Goal: Transaction & Acquisition: Book appointment/travel/reservation

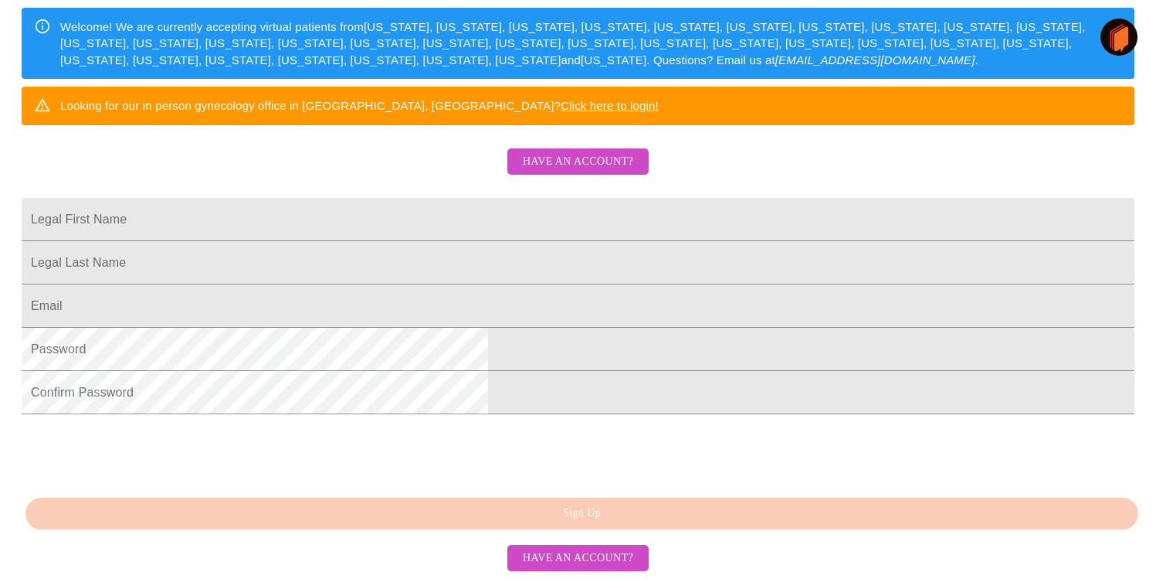
scroll to position [369, 0]
click at [616, 559] on span "Have an account?" at bounding box center [578, 557] width 110 height 19
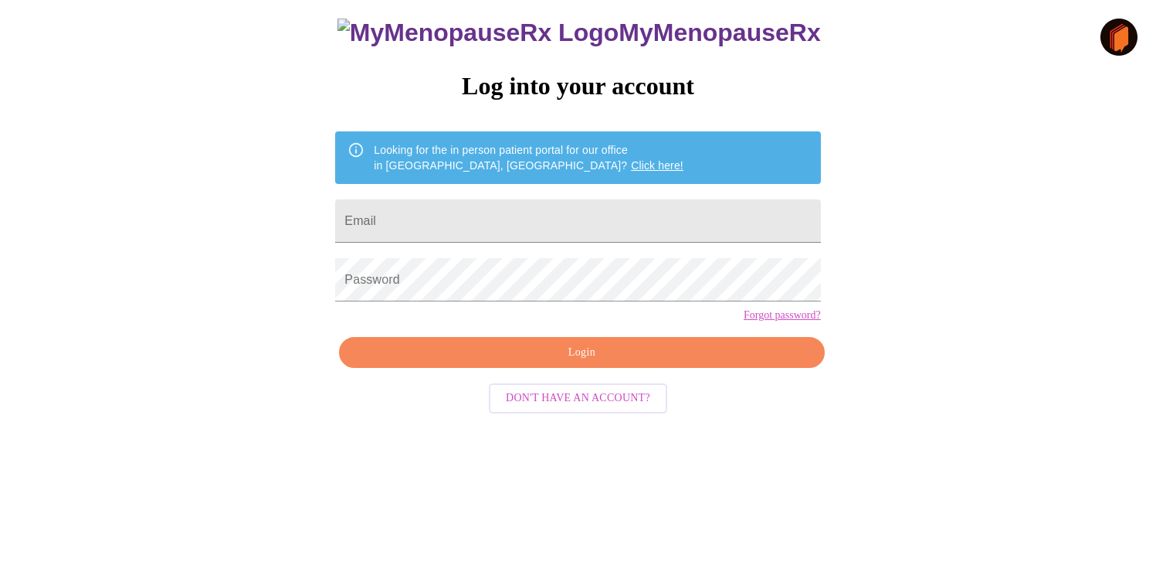
scroll to position [15, 0]
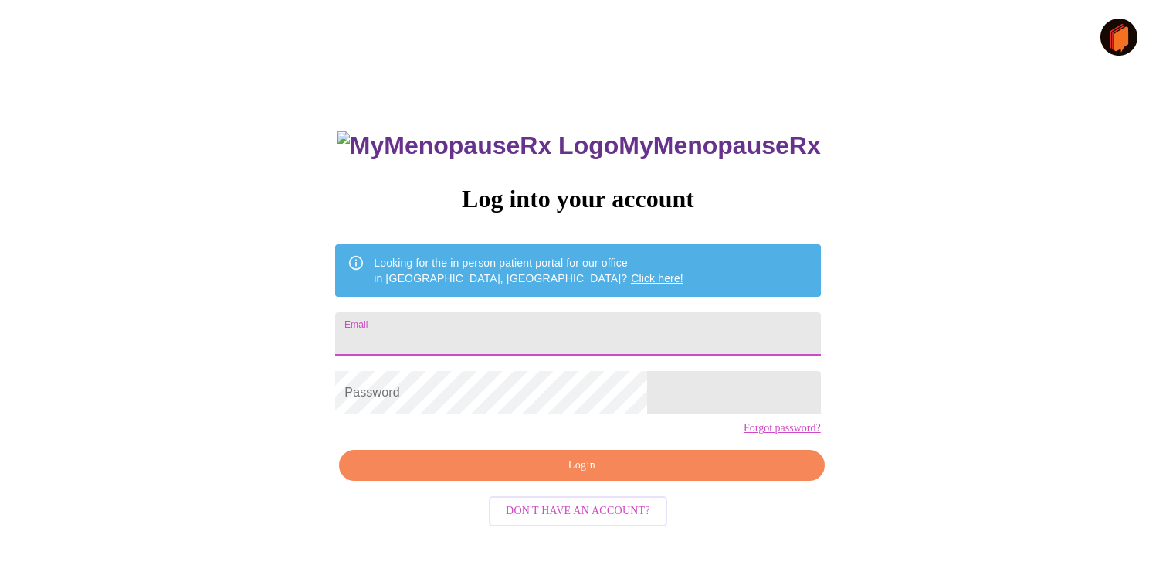
click at [474, 336] on input "Email" at bounding box center [577, 333] width 485 height 43
type input "nharms17@gmail.com"
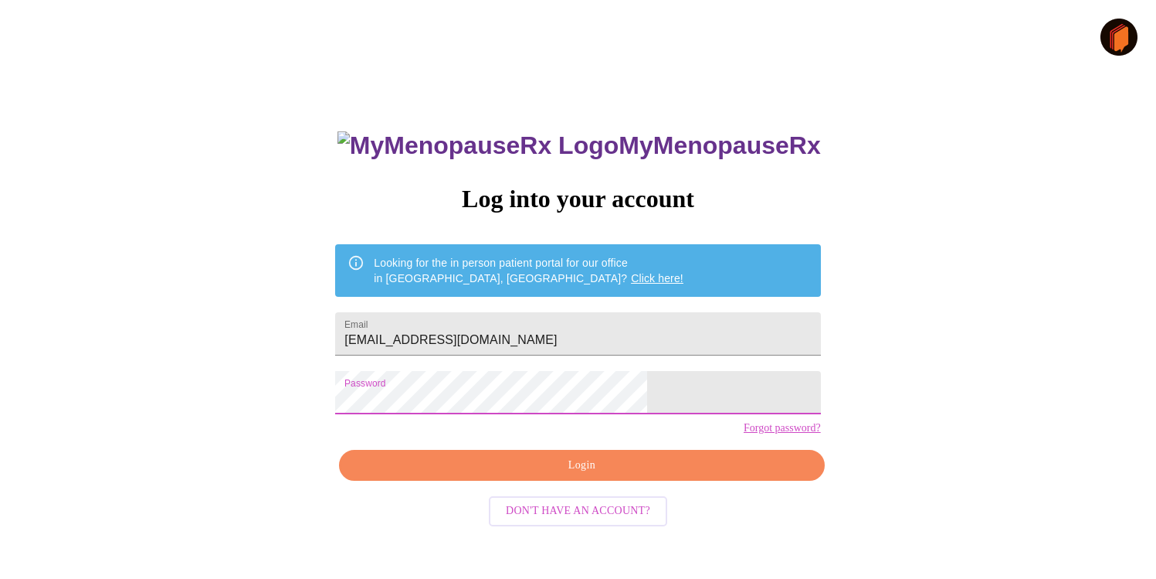
click at [592, 475] on span "Login" at bounding box center [582, 465] width 450 height 19
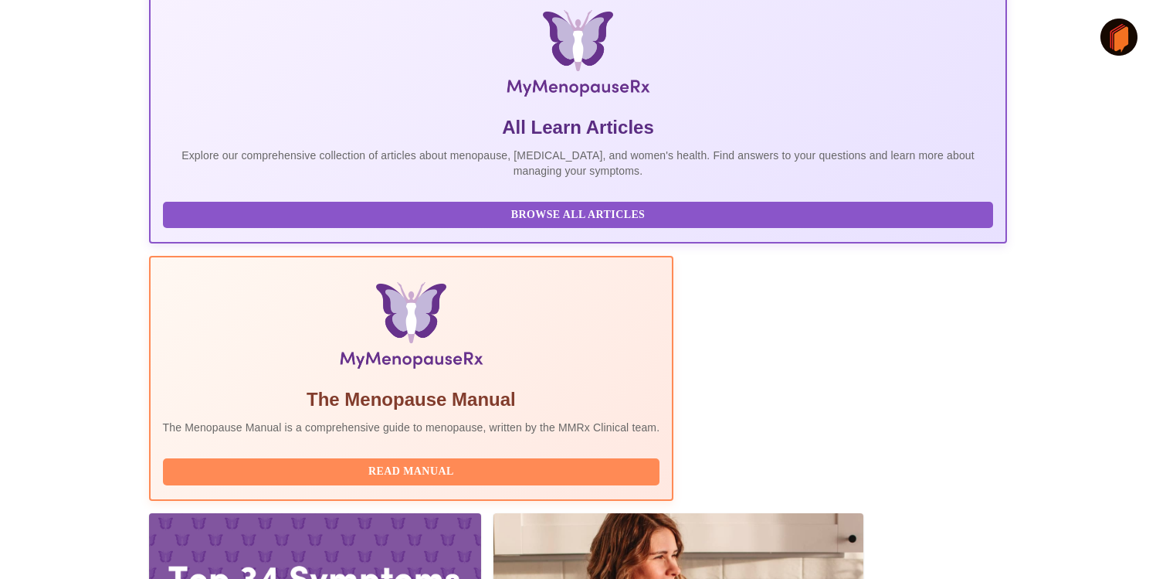
scroll to position [267, 0]
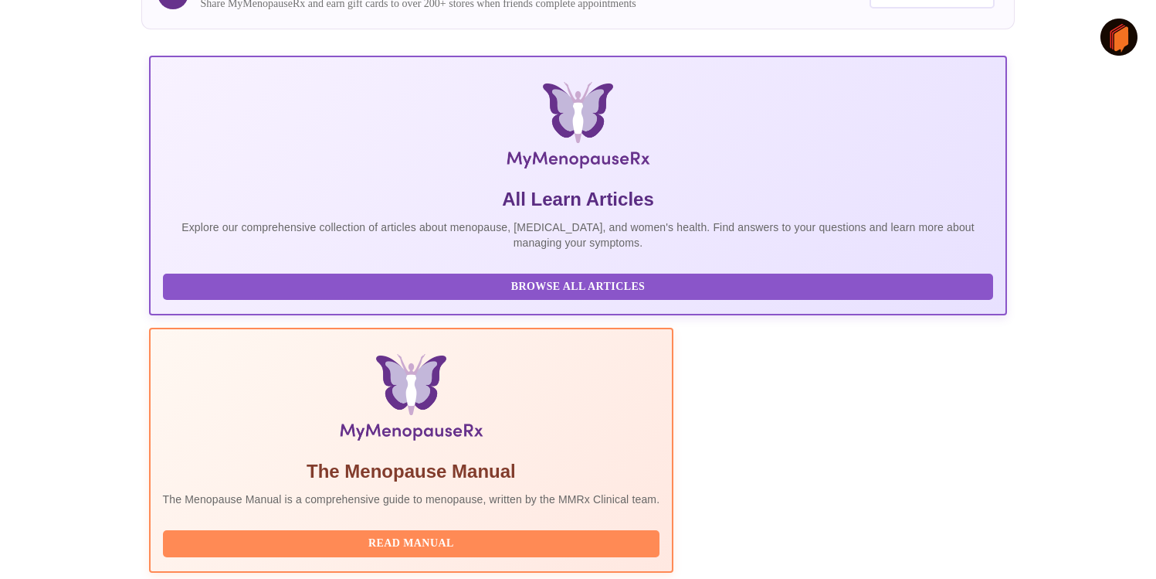
scroll to position [267, 0]
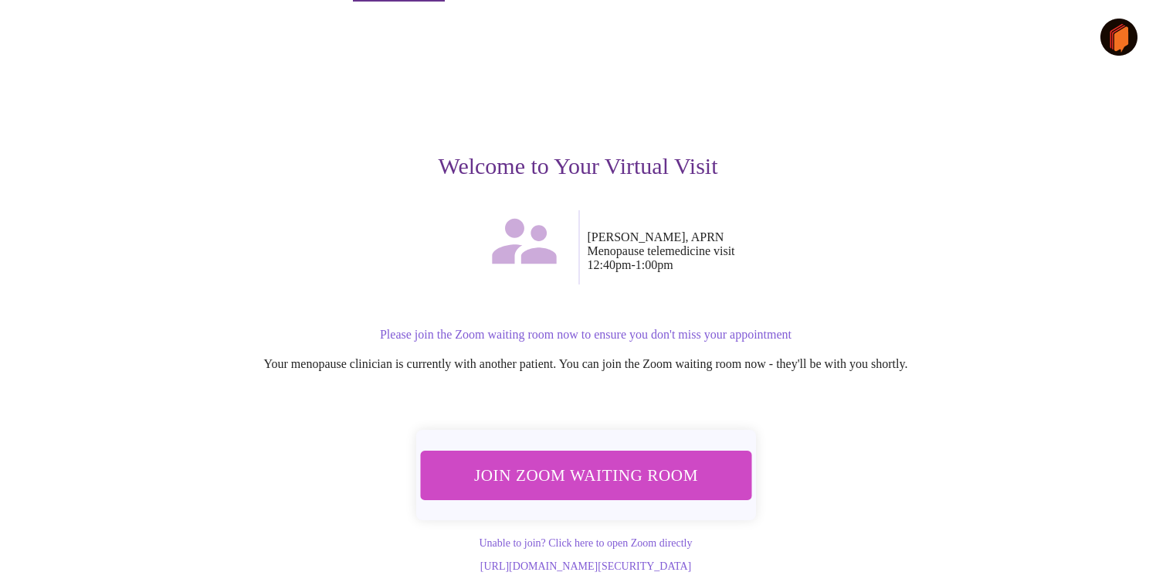
scroll to position [66, 0]
click at [625, 460] on span "Join Zoom Waiting Room" at bounding box center [585, 474] width 290 height 29
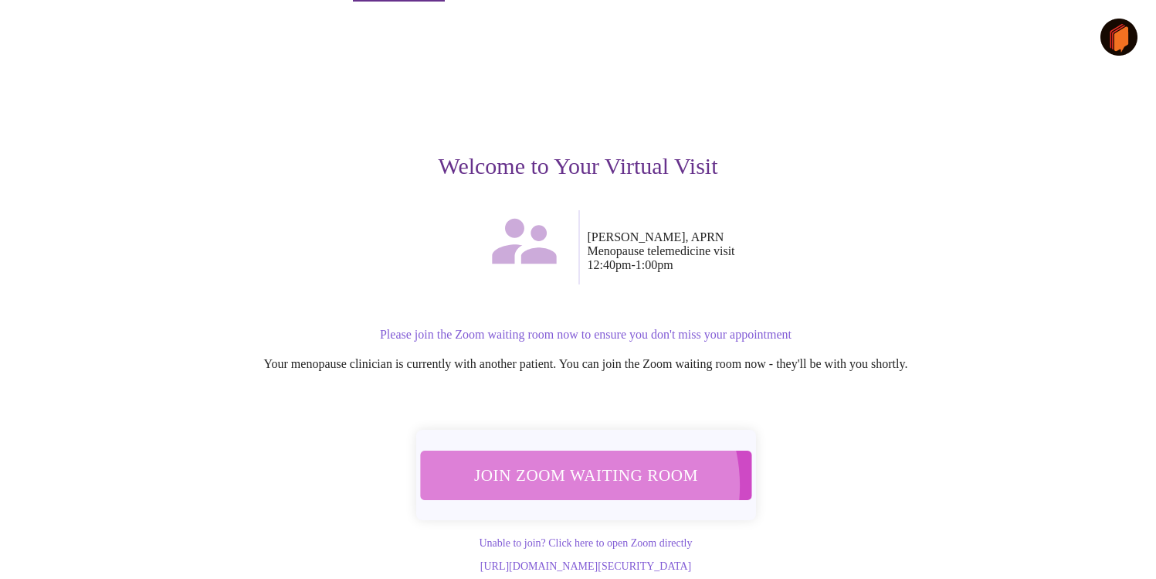
click at [554, 460] on span "Join Zoom Waiting Room" at bounding box center [585, 474] width 290 height 29
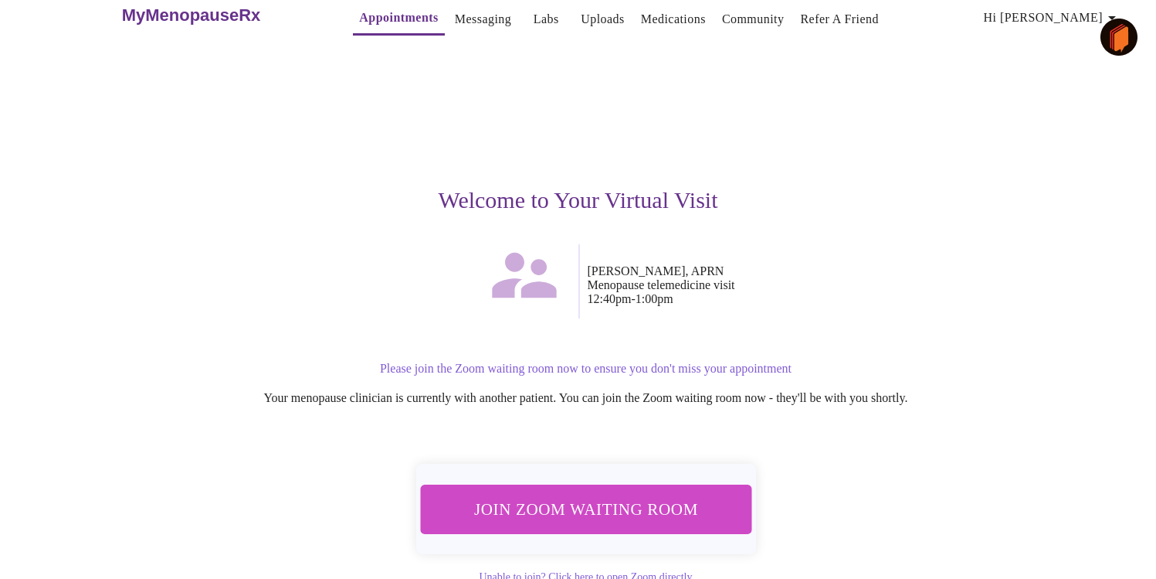
scroll to position [0, 0]
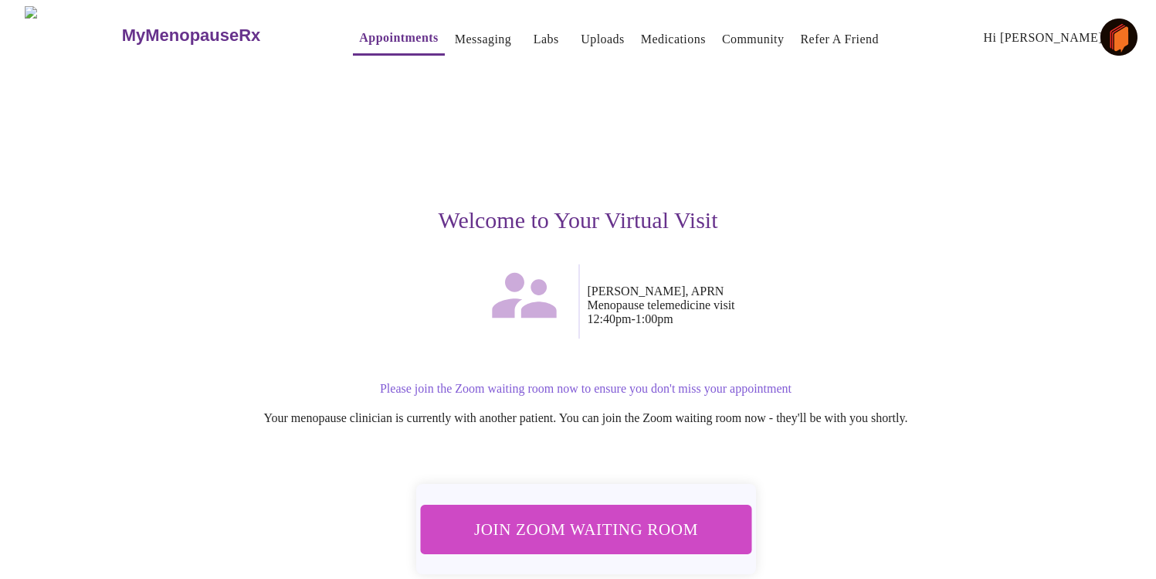
click at [461, 35] on link "Messaging" at bounding box center [483, 40] width 56 height 22
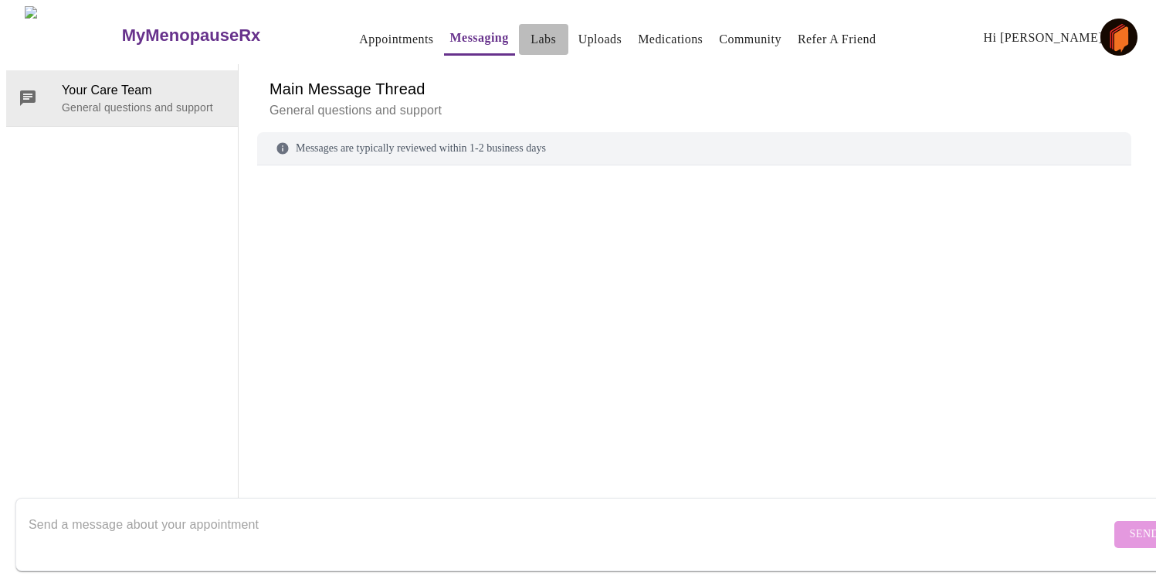
click at [531, 33] on link "Labs" at bounding box center [543, 40] width 25 height 22
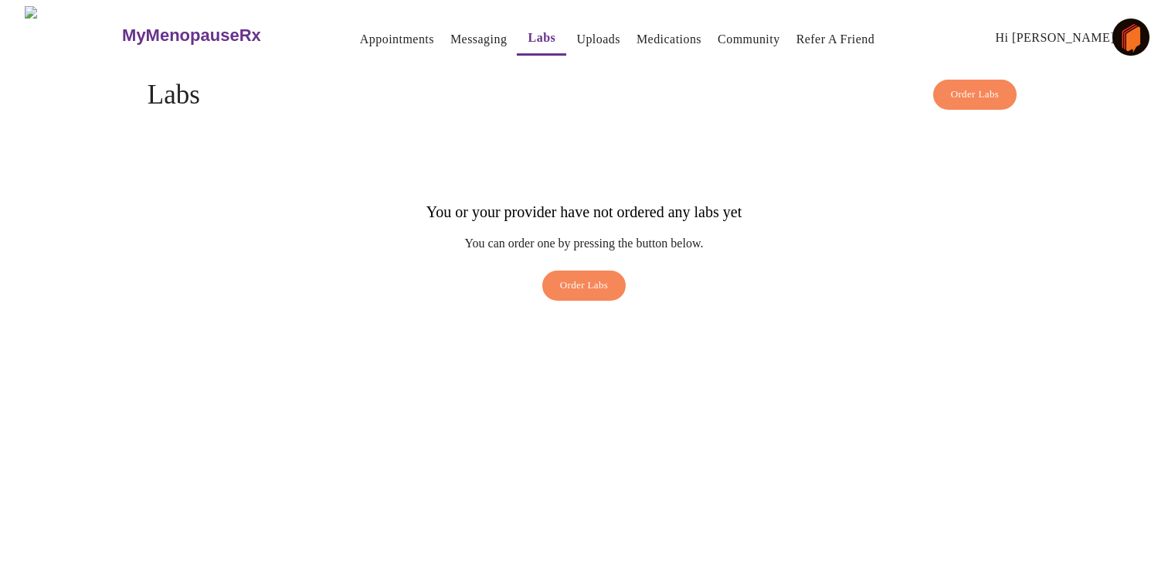
click at [576, 32] on link "Uploads" at bounding box center [598, 40] width 44 height 22
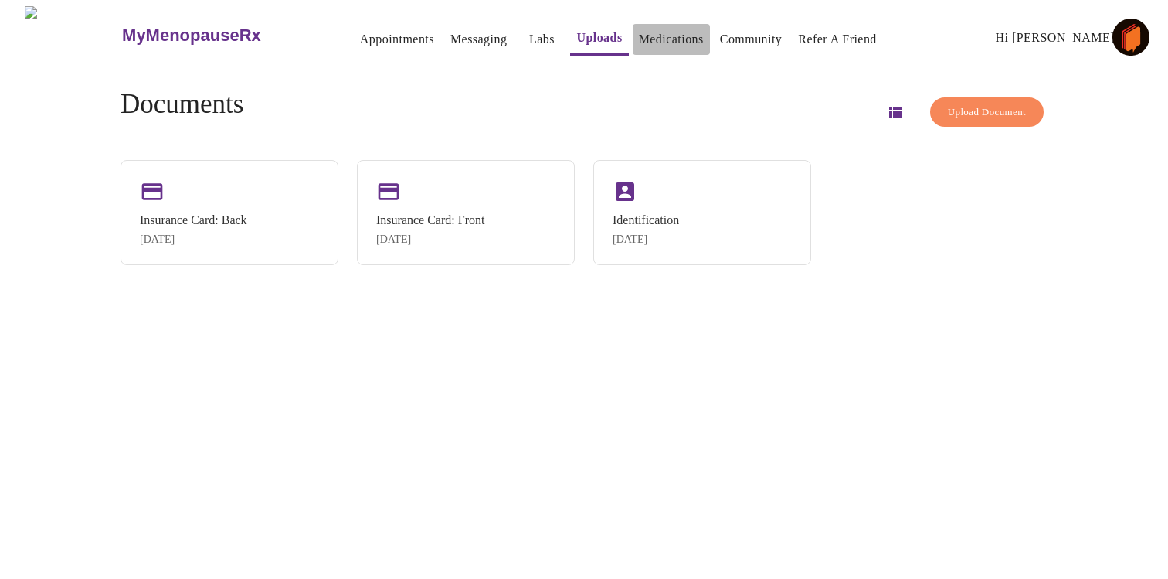
click at [640, 37] on link "Medications" at bounding box center [671, 40] width 65 height 22
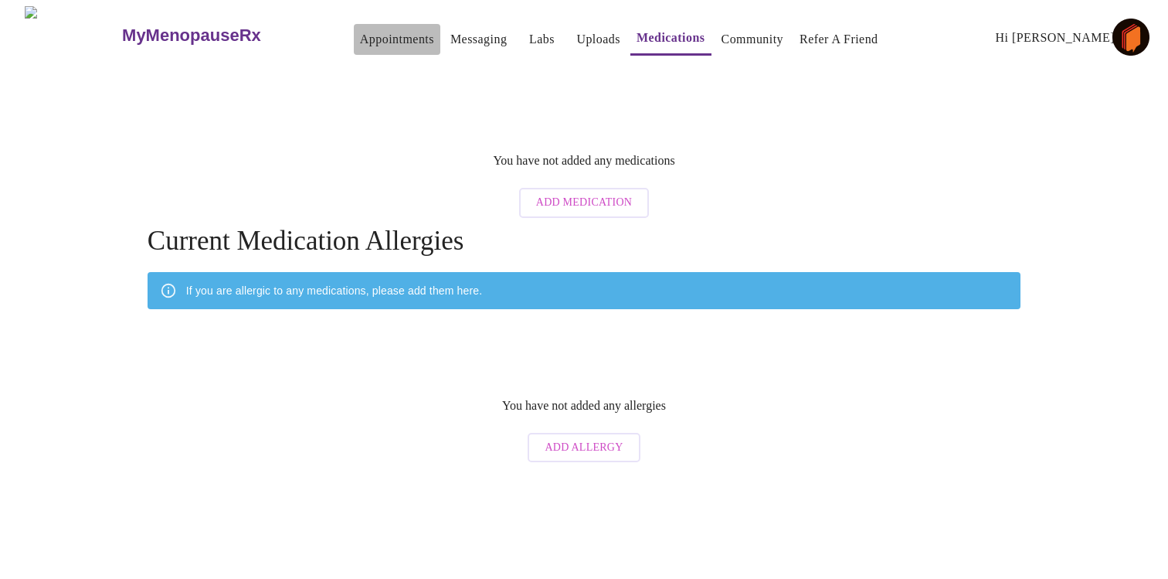
click at [378, 29] on link "Appointments" at bounding box center [397, 40] width 74 height 22
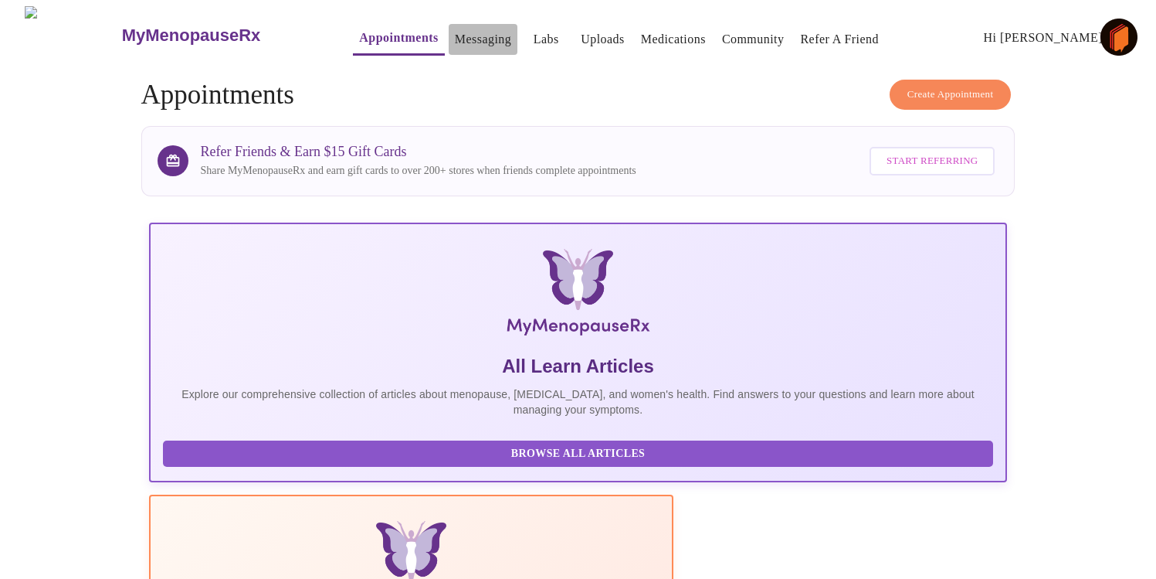
click at [455, 31] on link "Messaging" at bounding box center [483, 40] width 56 height 22
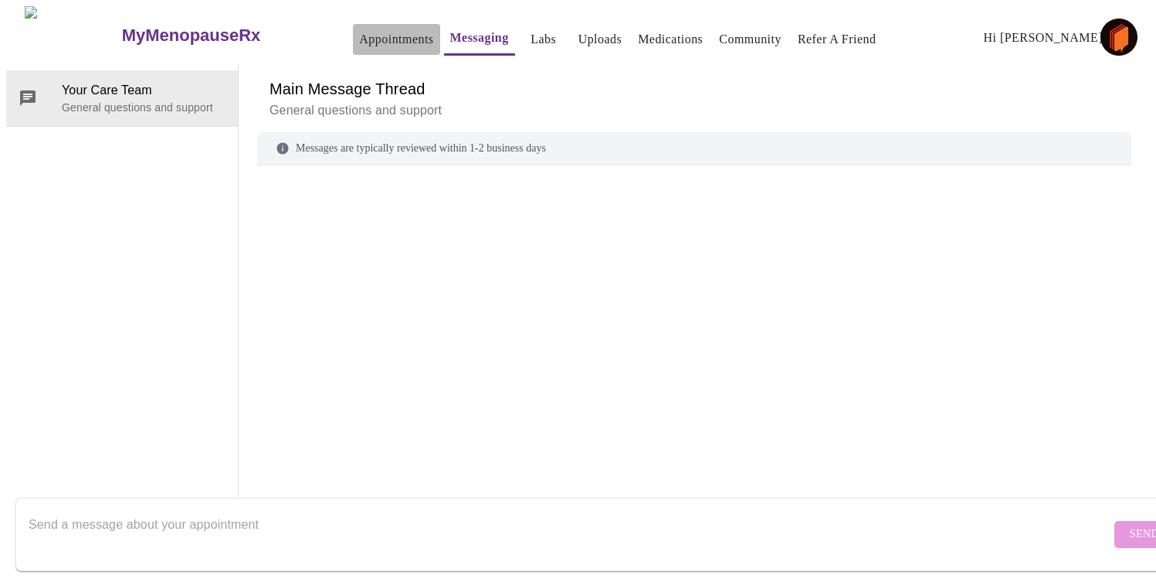
click at [359, 38] on link "Appointments" at bounding box center [396, 40] width 74 height 22
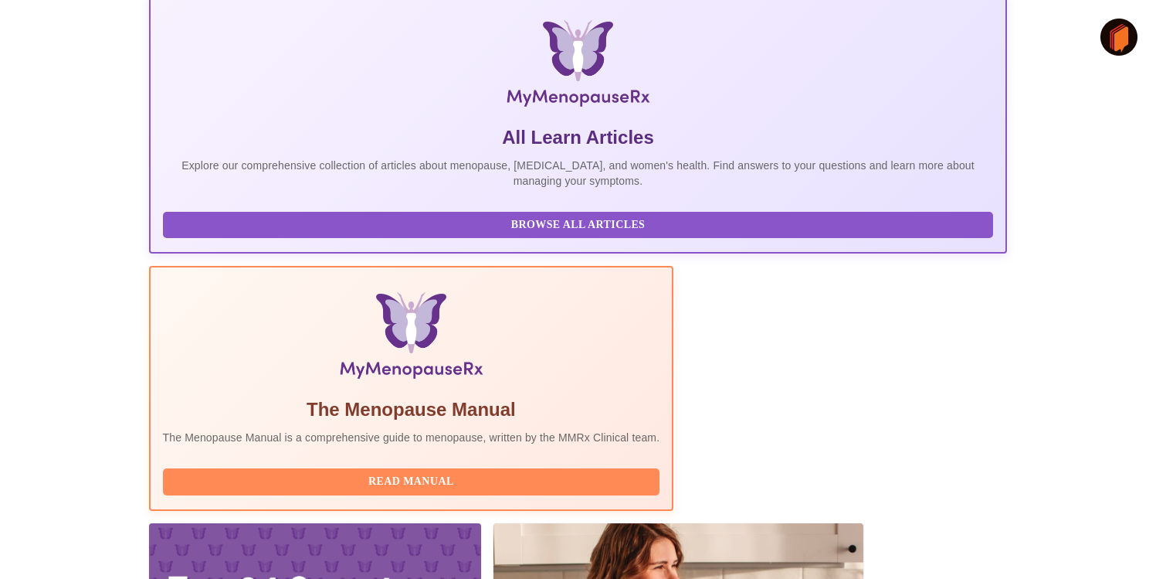
scroll to position [224, 0]
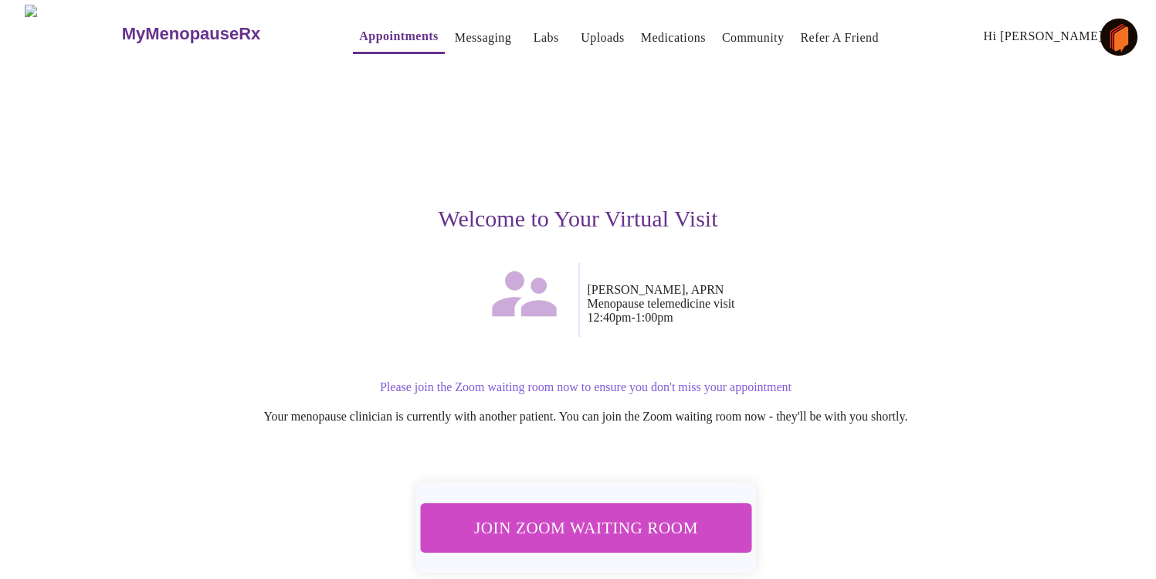
scroll to position [3, 0]
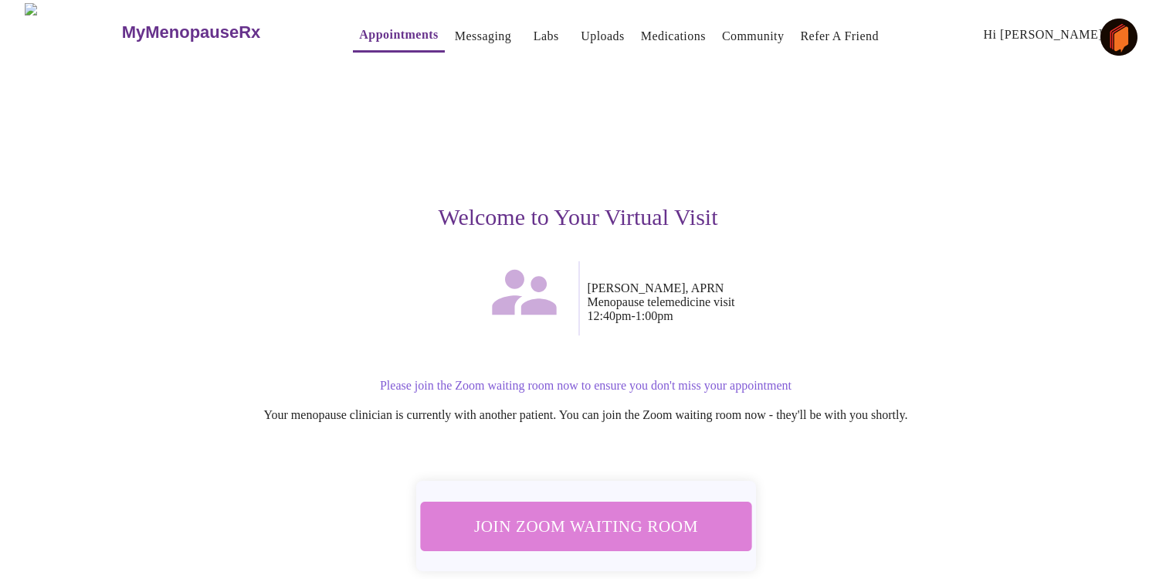
click at [643, 534] on span "Join Zoom Waiting Room" at bounding box center [585, 525] width 290 height 29
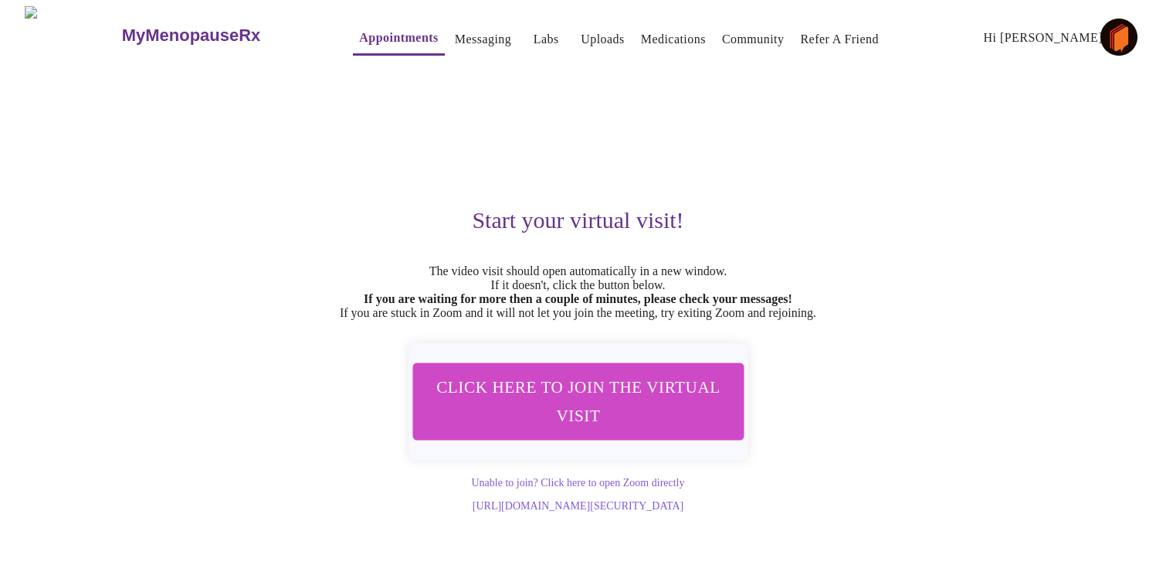
scroll to position [0, 0]
click at [372, 37] on link "Appointments" at bounding box center [399, 38] width 79 height 22
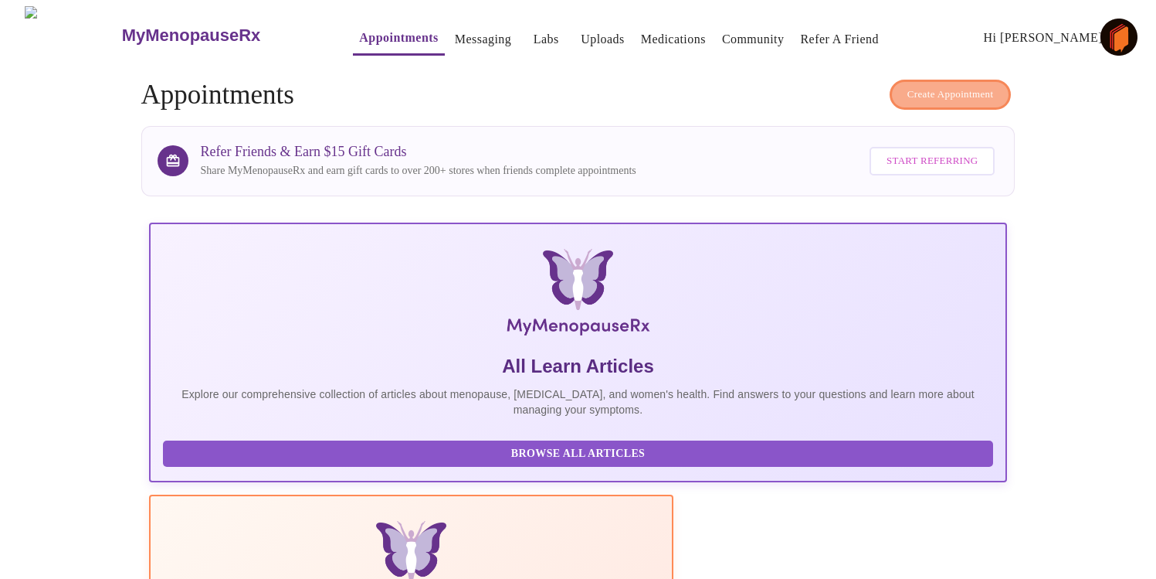
click at [966, 86] on span "Create Appointment" at bounding box center [951, 95] width 87 height 18
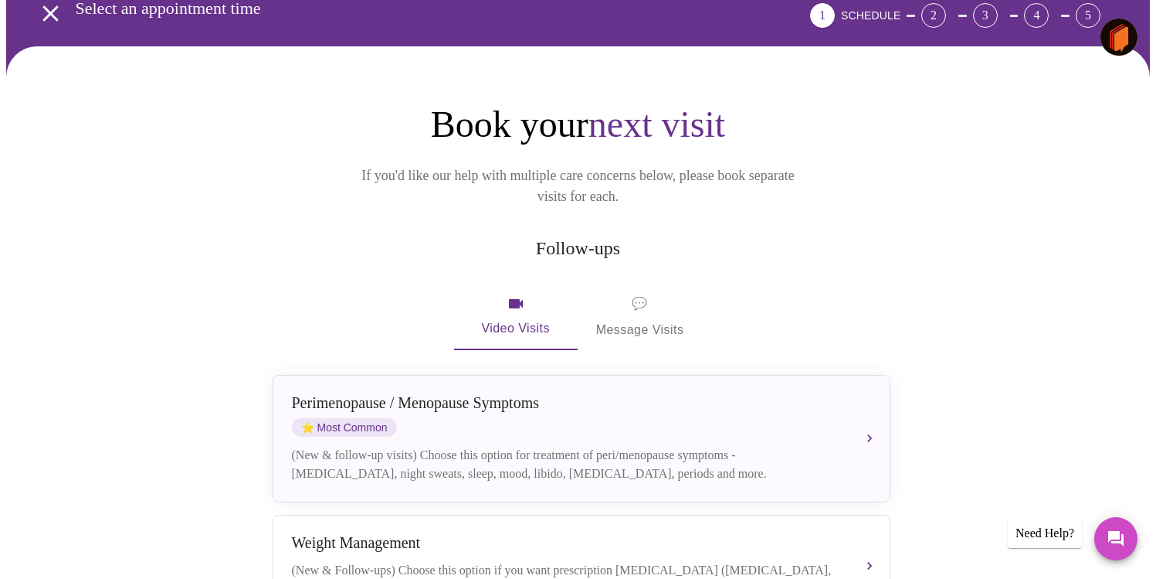
scroll to position [132, 0]
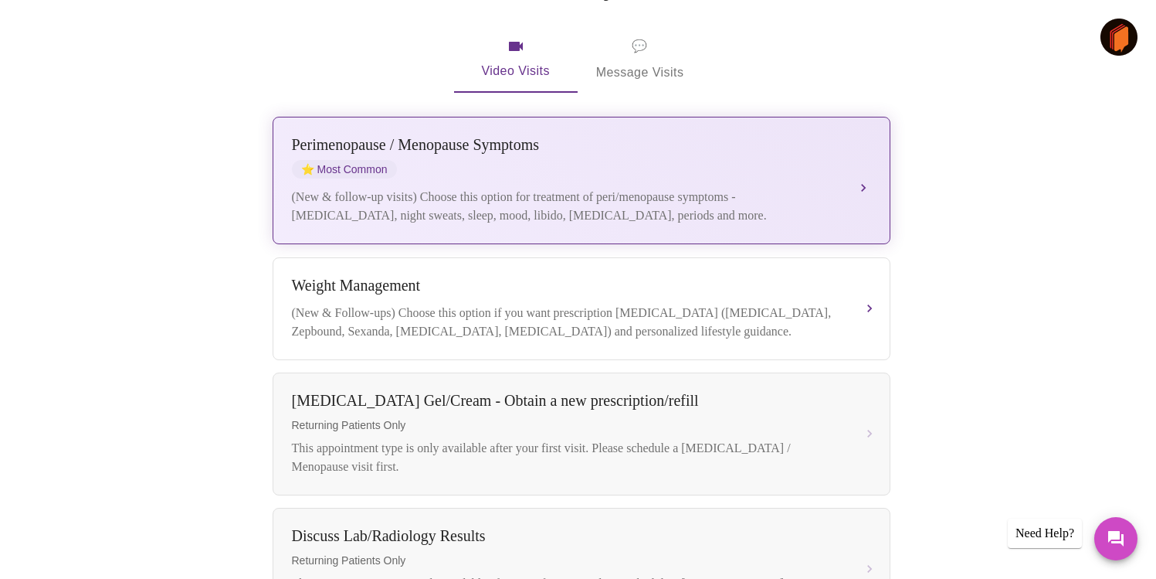
click at [681, 188] on div "(New & follow-up visits) Choose this option for treatment of peri/menopause sym…" at bounding box center [566, 206] width 548 height 37
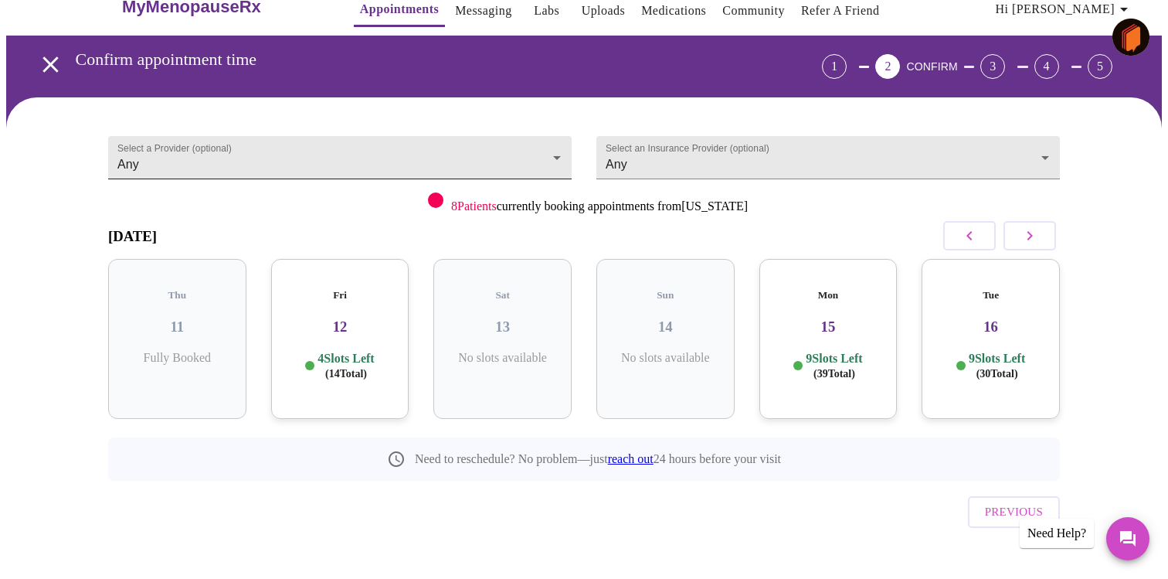
click at [473, 155] on body "MyMenopauseRx Appointments Messaging Labs Uploads Medications Community Refer a…" at bounding box center [584, 291] width 1156 height 627
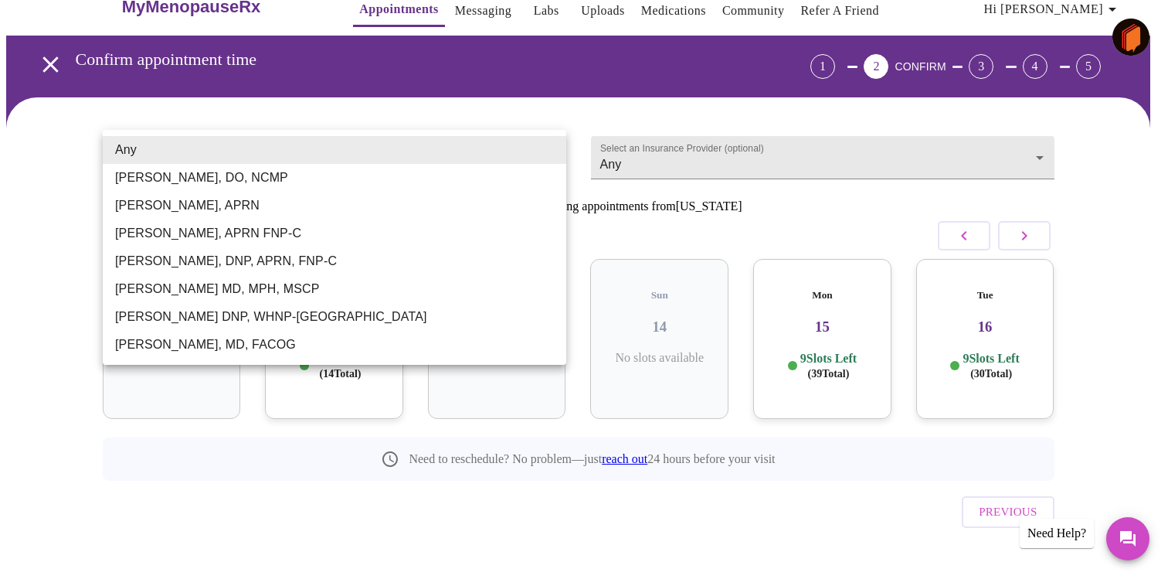
click at [399, 206] on li "[PERSON_NAME], APRN" at bounding box center [334, 206] width 463 height 28
type input "[PERSON_NAME], APRN"
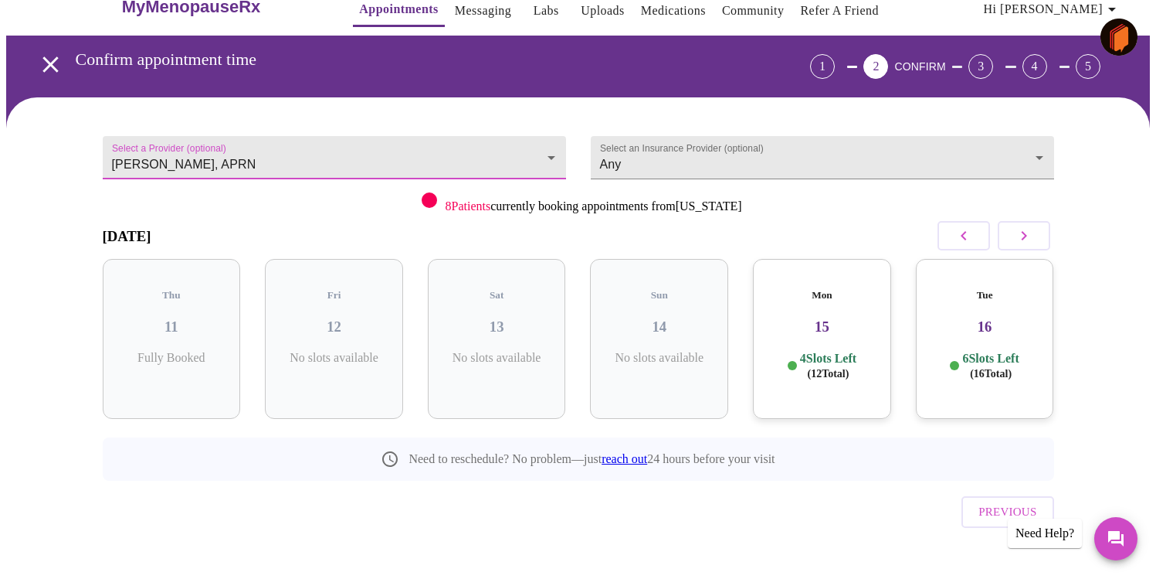
click at [1036, 233] on button "button" at bounding box center [1024, 235] width 53 height 29
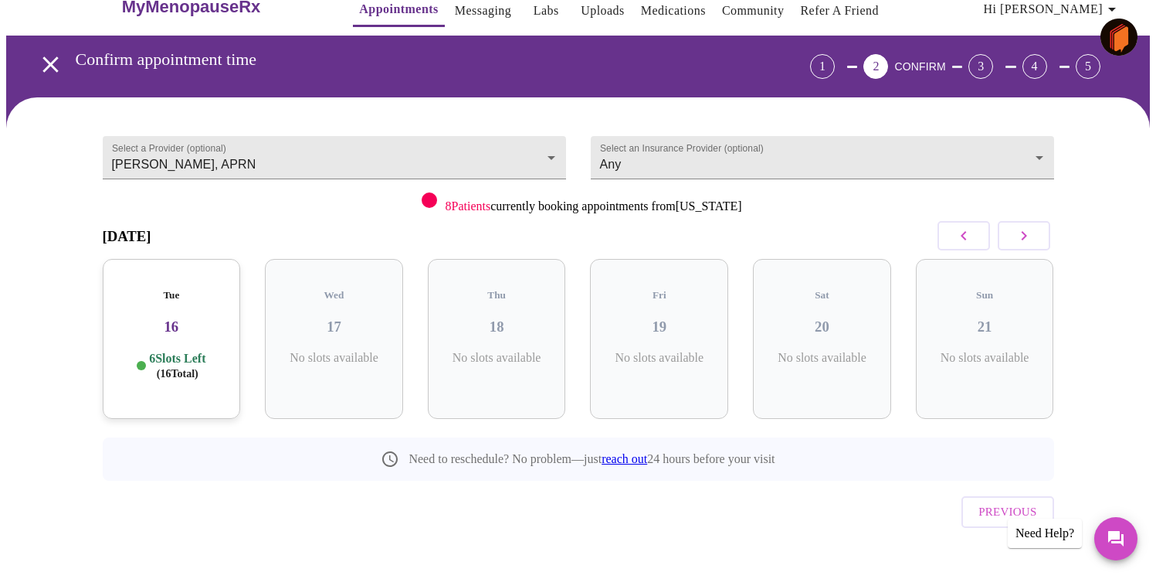
click at [1036, 233] on button "button" at bounding box center [1024, 235] width 53 height 29
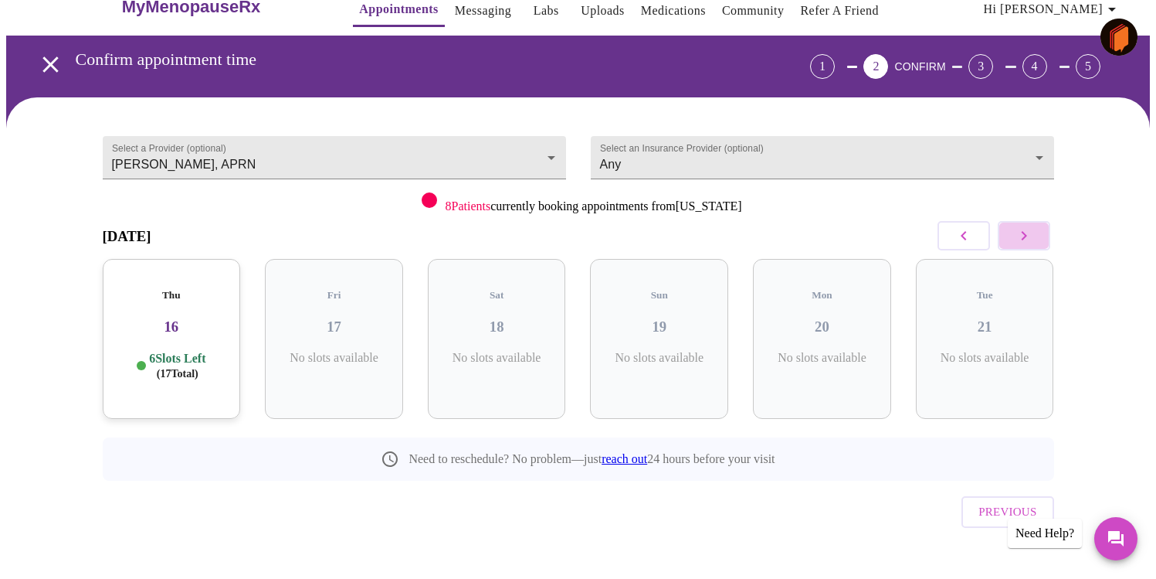
click at [1036, 233] on button "button" at bounding box center [1024, 235] width 53 height 29
click at [1020, 232] on icon "button" at bounding box center [1024, 235] width 19 height 19
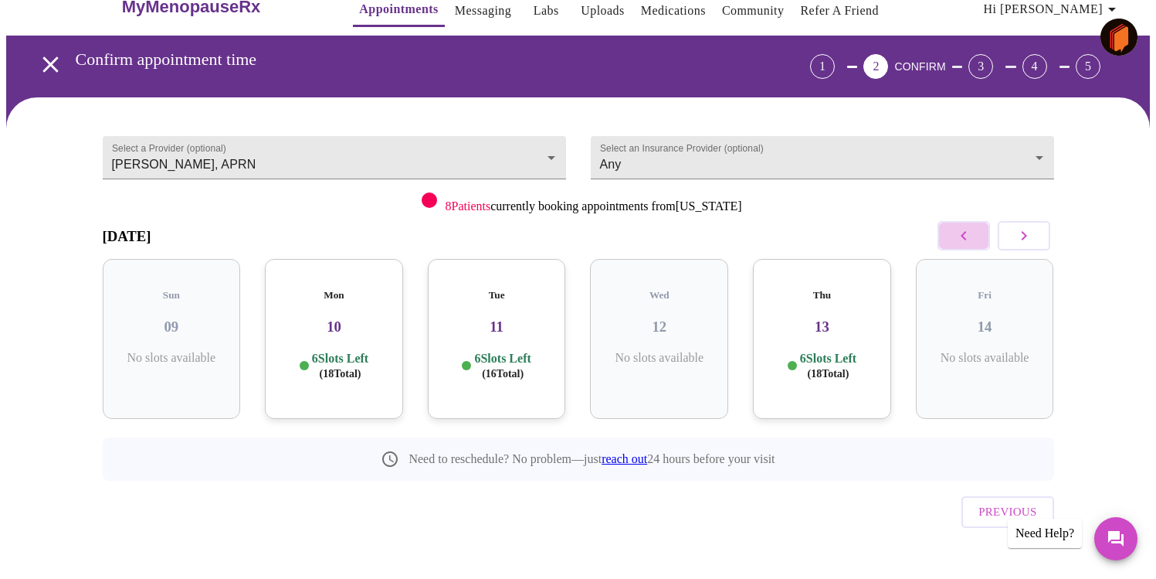
click at [959, 237] on icon "button" at bounding box center [964, 235] width 19 height 19
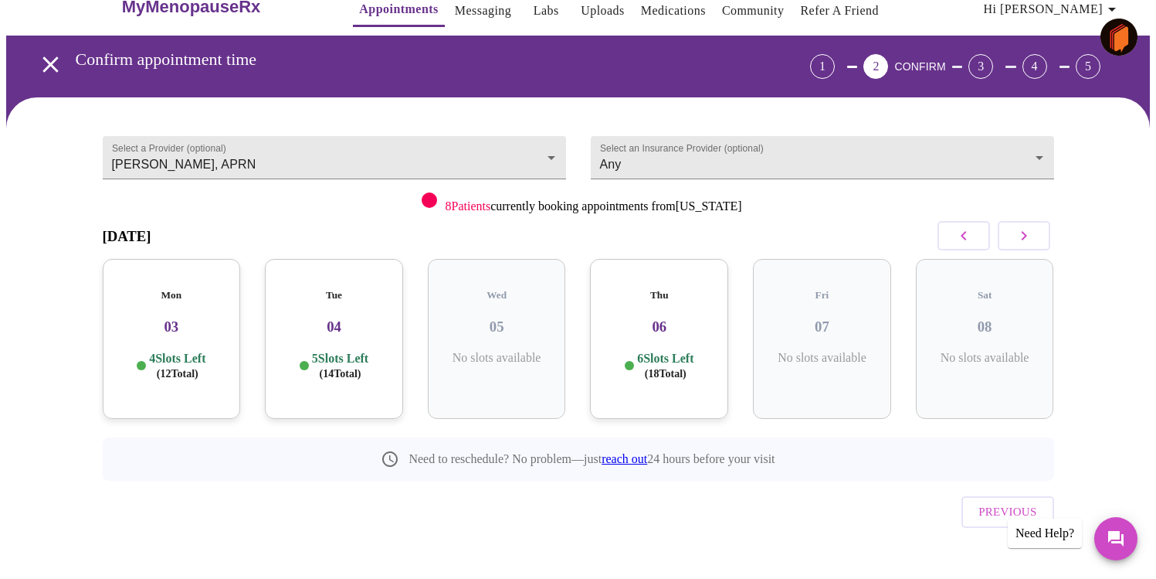
click at [658, 318] on h3 "06" at bounding box center [660, 326] width 114 height 17
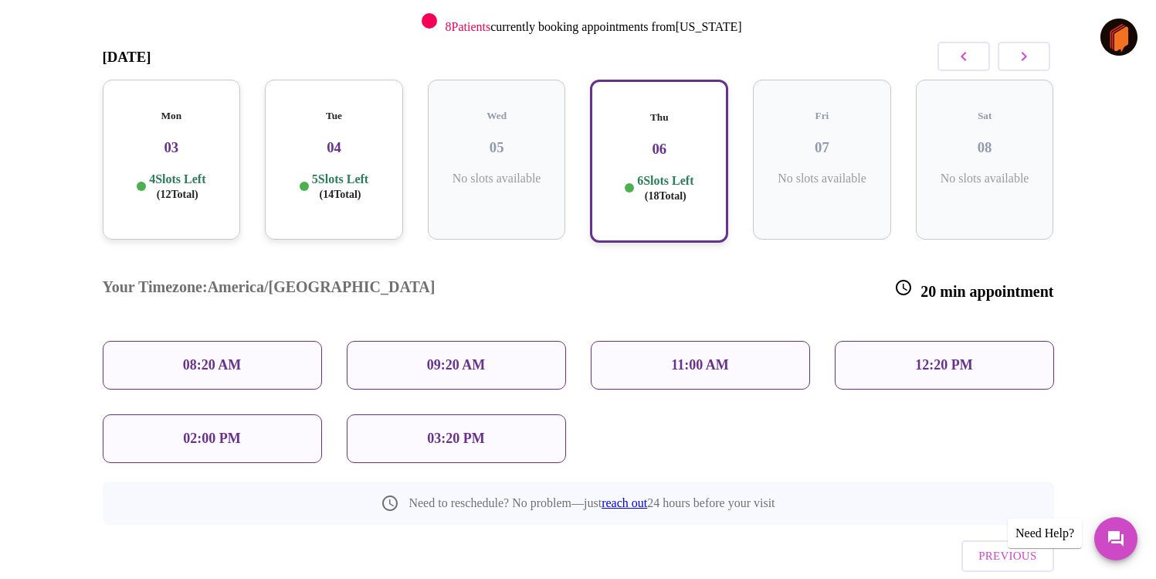
scroll to position [231, 0]
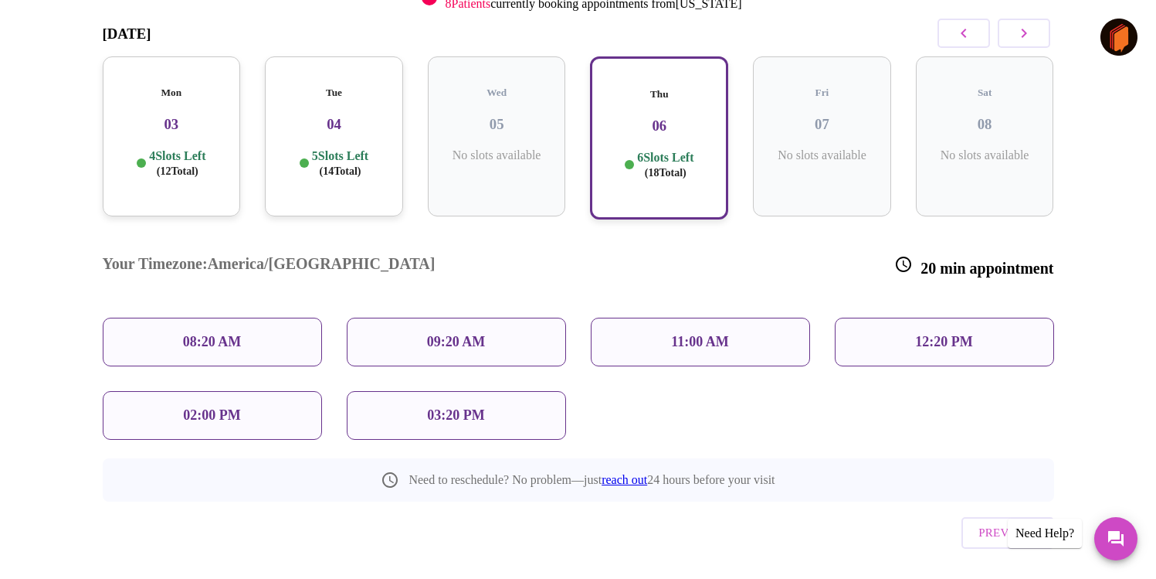
click at [953, 334] on p "12:20 PM" at bounding box center [943, 342] width 57 height 16
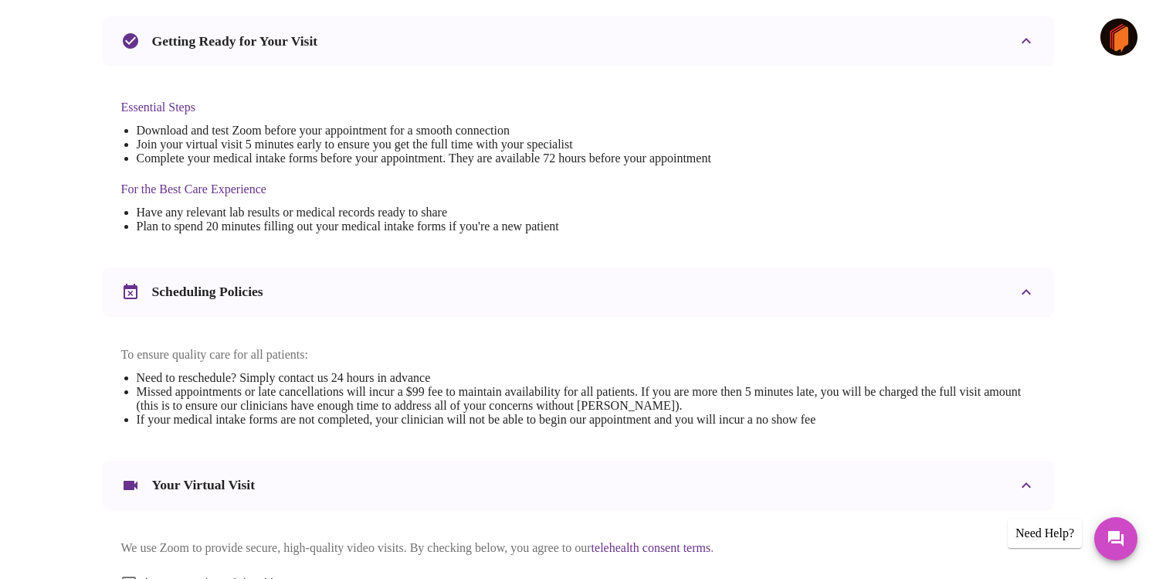
scroll to position [541, 0]
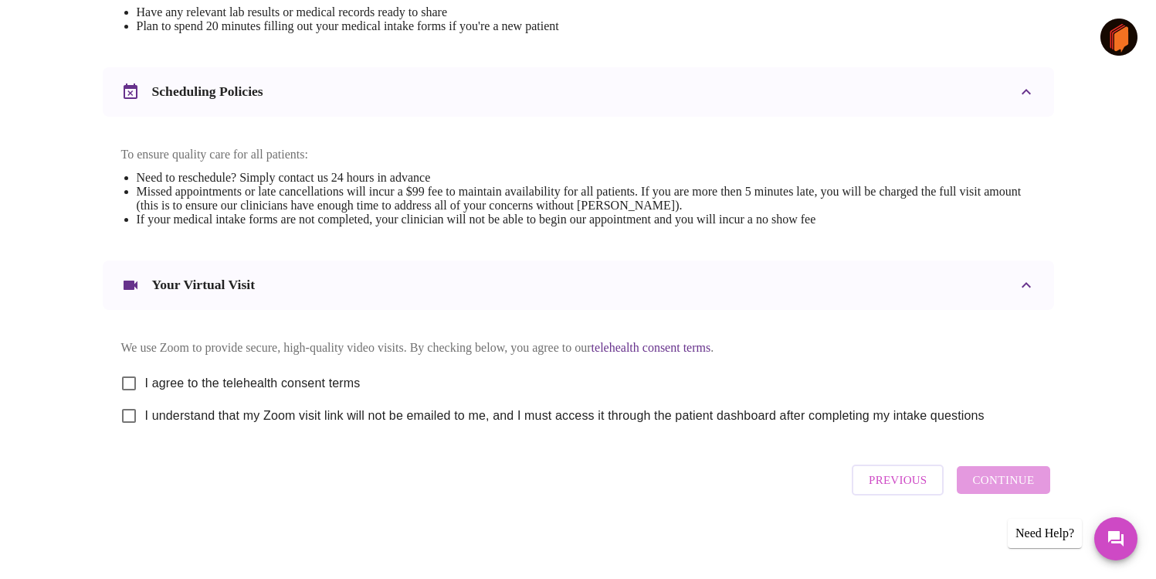
click at [1012, 482] on div "Previous Continue" at bounding box center [950, 480] width 205 height 46
click at [243, 377] on span "I agree to the telehealth consent terms" at bounding box center [253, 383] width 216 height 19
click at [145, 377] on input "I agree to the telehealth consent terms" at bounding box center [129, 383] width 32 height 32
checkbox input "true"
click at [232, 413] on span "I understand that my Zoom visit link will not be emailed to me, and I must acce…" at bounding box center [565, 415] width 840 height 19
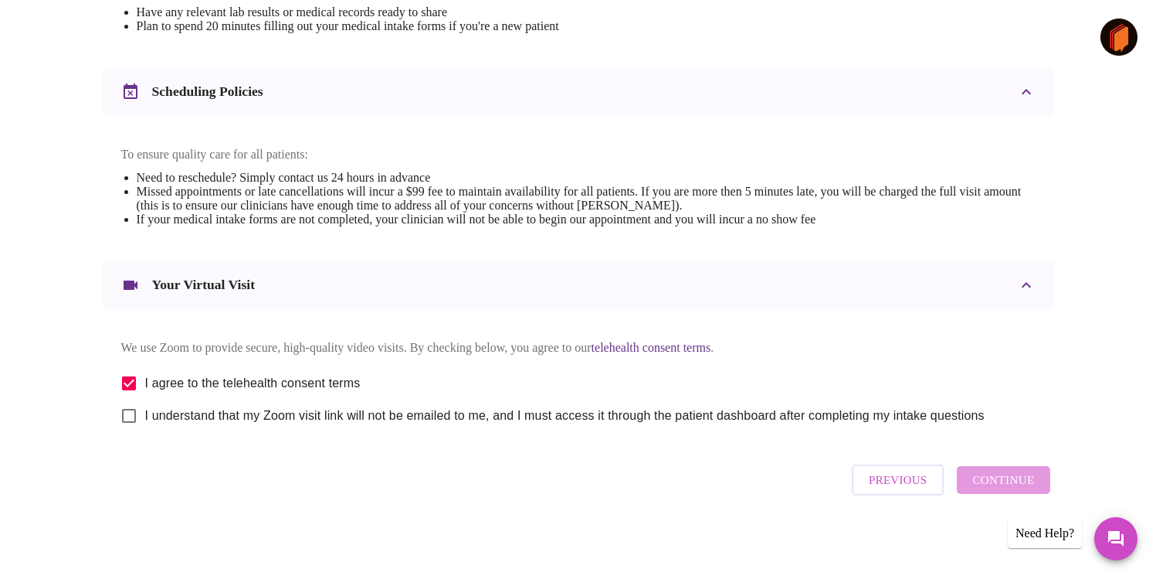
click at [145, 413] on input "I understand that my Zoom visit link will not be emailed to me, and I must acce…" at bounding box center [129, 415] width 32 height 32
checkbox input "true"
click at [998, 484] on span "Continue" at bounding box center [1004, 480] width 62 height 20
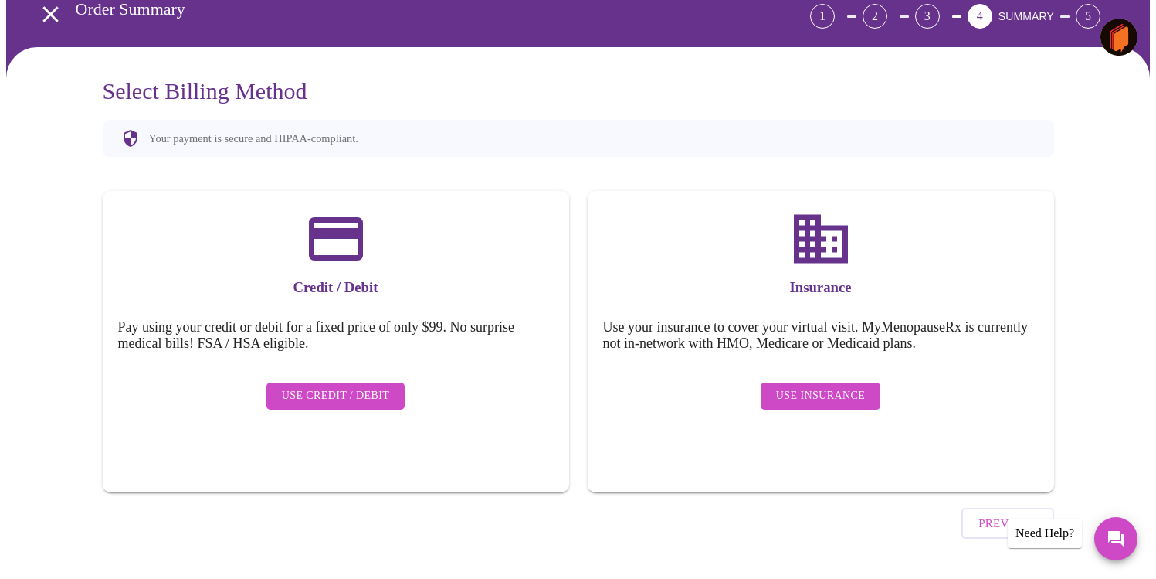
click at [839, 387] on span "Use Insurance" at bounding box center [820, 395] width 89 height 19
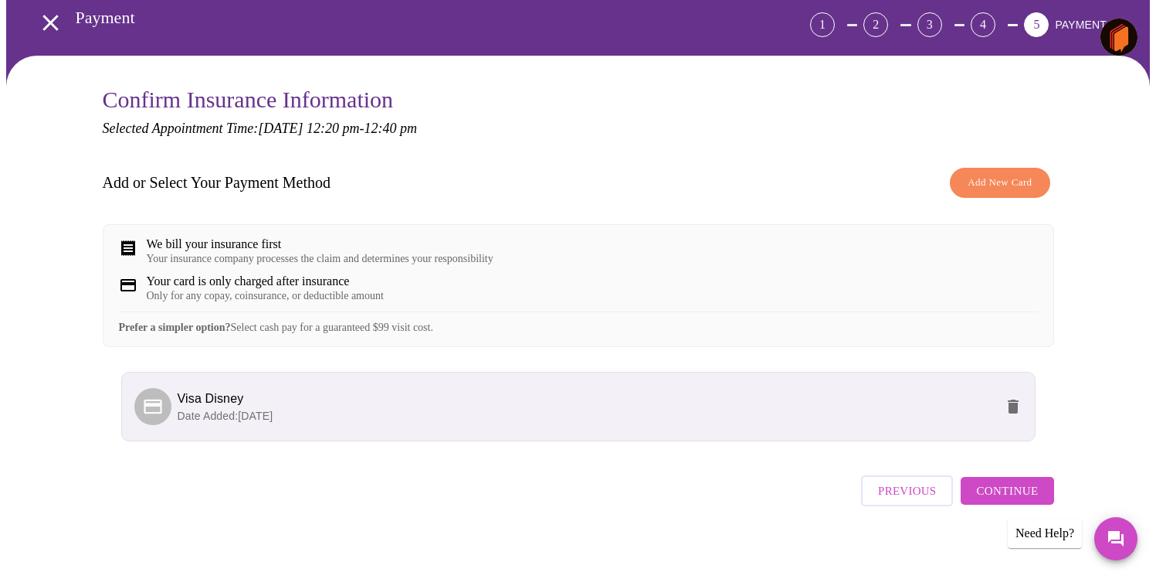
scroll to position [92, 0]
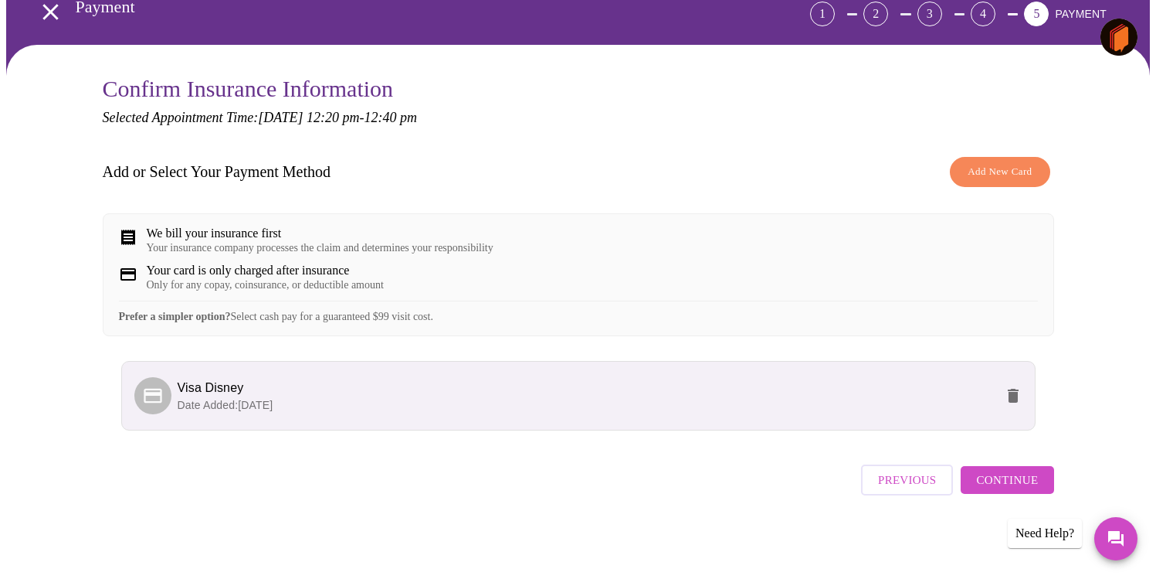
click at [1020, 474] on button "Continue" at bounding box center [1007, 480] width 93 height 28
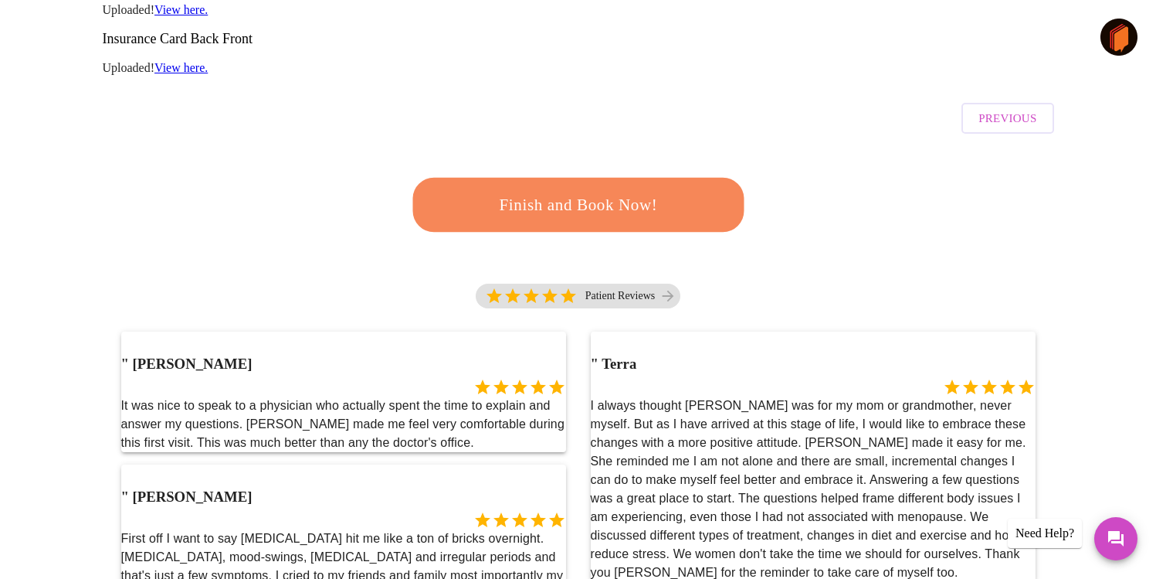
scroll to position [169, 0]
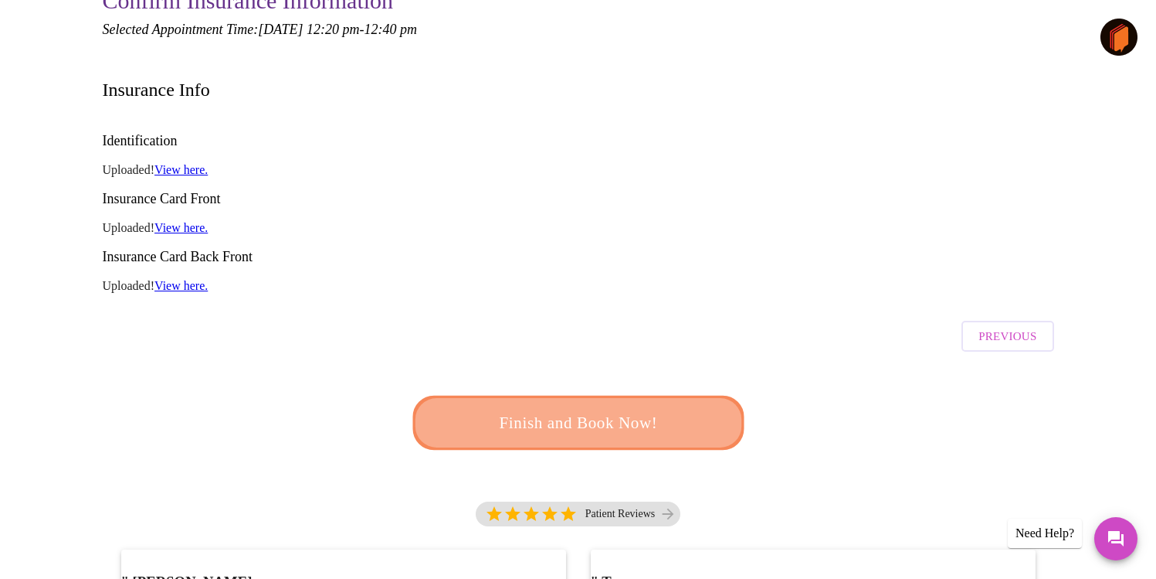
click at [616, 408] on span "Finish and Book Now!" at bounding box center [578, 422] width 287 height 29
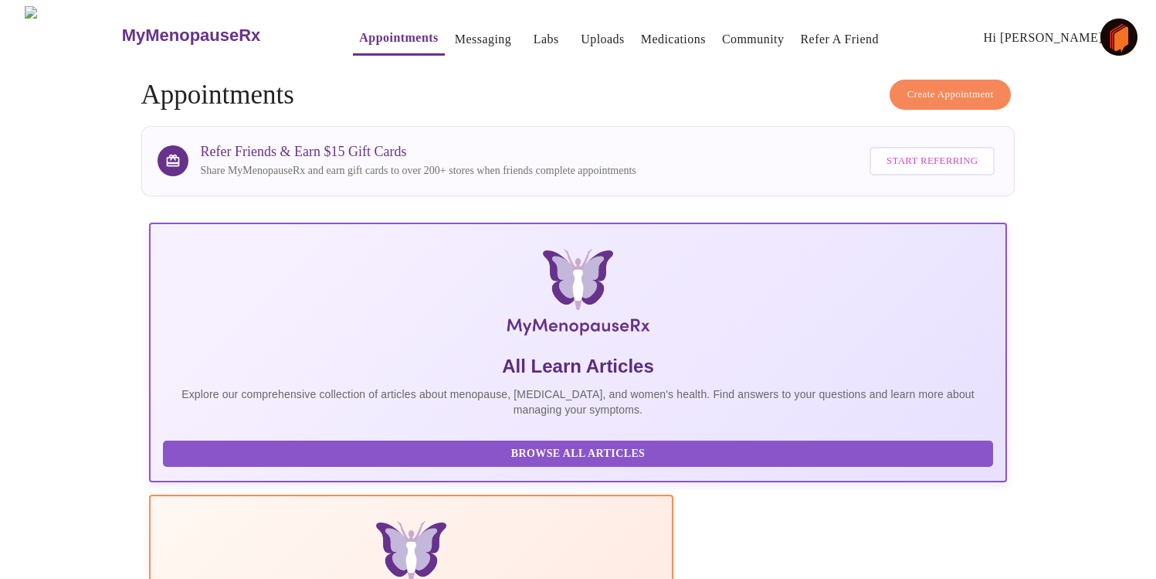
click at [661, 36] on link "Medications" at bounding box center [673, 40] width 65 height 22
